Goal: Navigation & Orientation: Go to known website

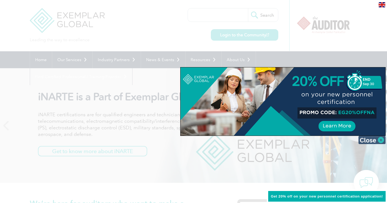
click at [378, 139] on img at bounding box center [371, 140] width 27 height 8
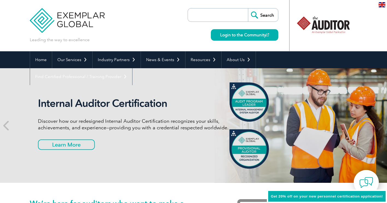
click at [382, 1] on div "en" at bounding box center [382, 4] width 10 height 9
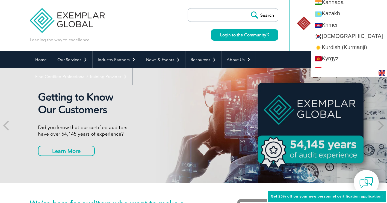
scroll to position [519, 0]
click at [351, 37] on link "[DEMOGRAPHIC_DATA]" at bounding box center [349, 35] width 76 height 11
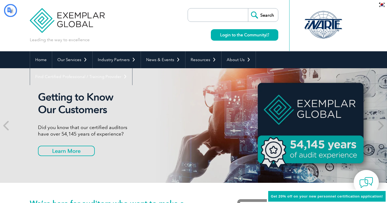
scroll to position [0, 0]
type input "찾다"
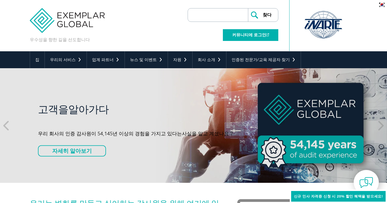
click at [248, 36] on font "커뮤니티에 로그인" at bounding box center [249, 34] width 34 height 5
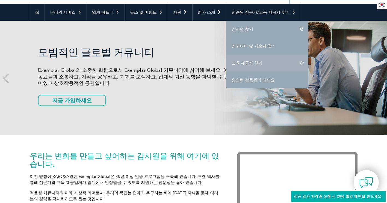
scroll to position [52, 0]
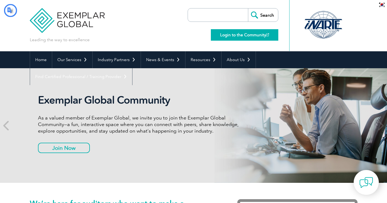
type input "찾다"
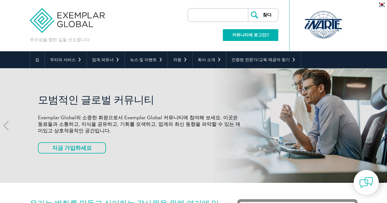
click at [248, 34] on font "커뮤니티에 로그인" at bounding box center [249, 34] width 34 height 5
